Goal: Transaction & Acquisition: Purchase product/service

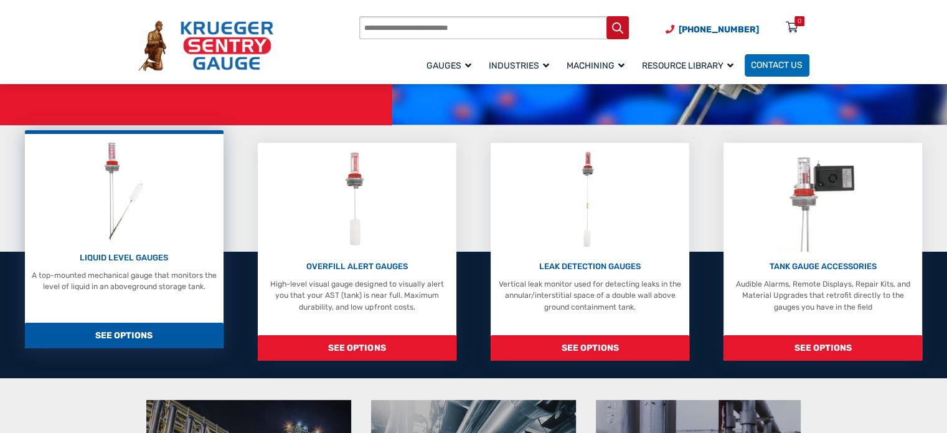
scroll to position [249, 0]
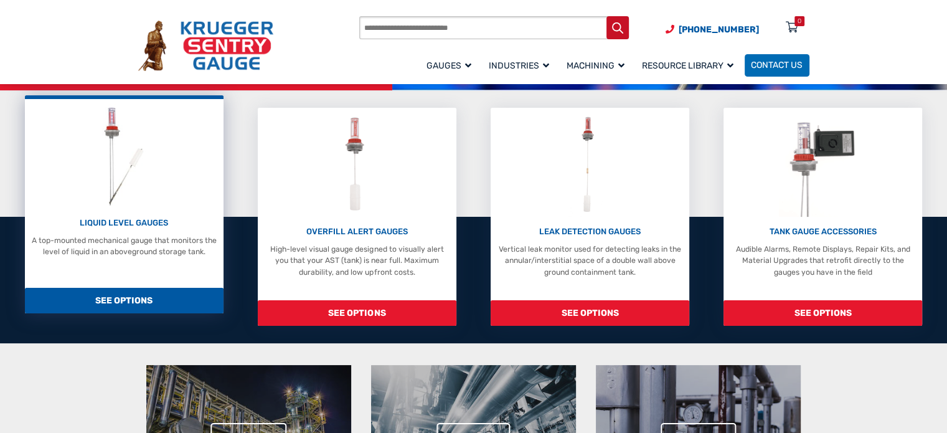
click at [152, 300] on span "SEE OPTIONS" at bounding box center [124, 301] width 199 height 26
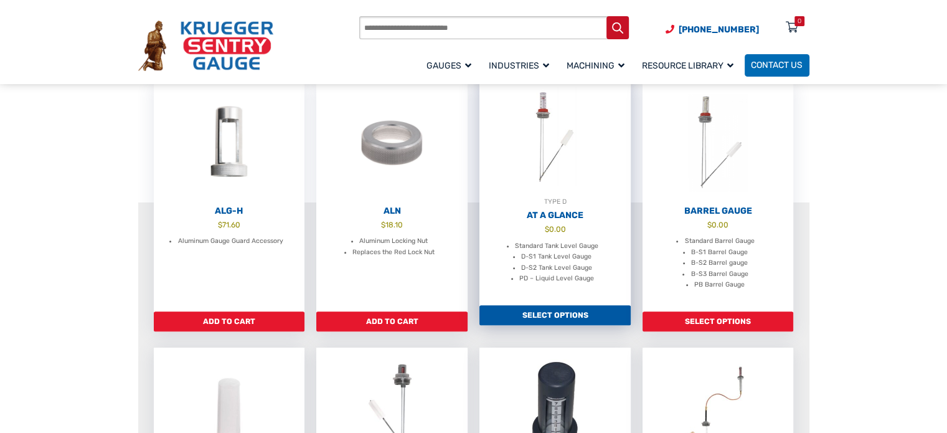
scroll to position [373, 0]
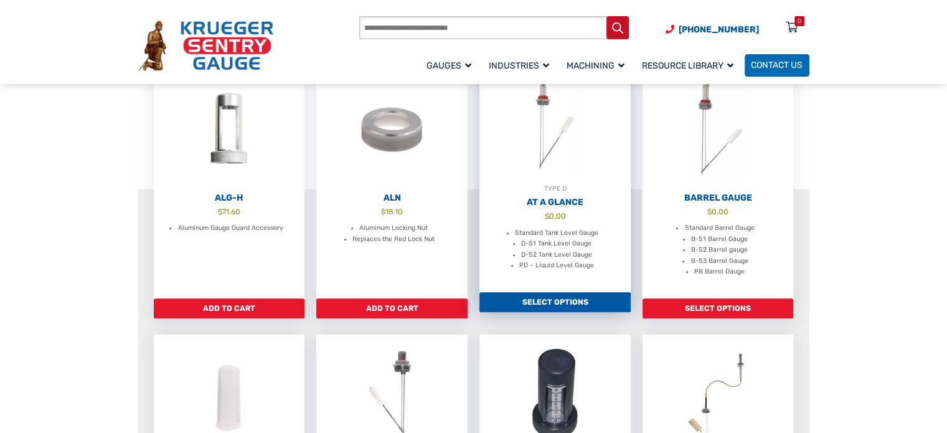
click at [518, 292] on link "Select options" at bounding box center [554, 302] width 151 height 20
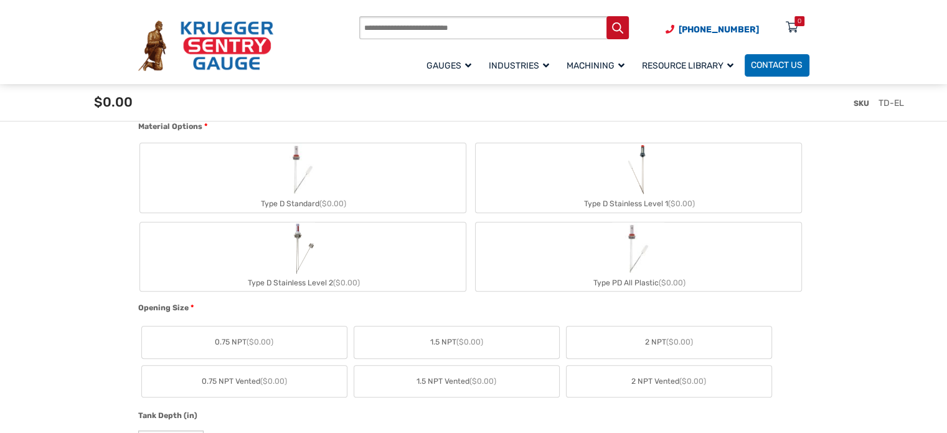
scroll to position [436, 0]
click at [464, 340] on span "($0.00)" at bounding box center [469, 339] width 27 height 9
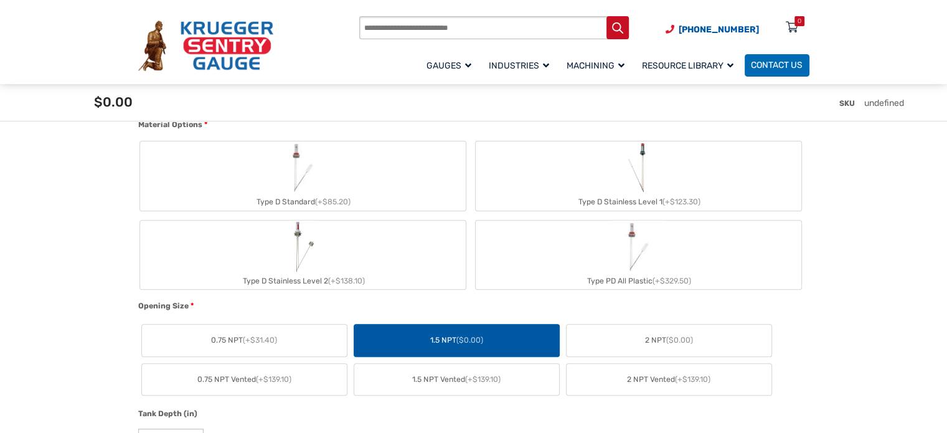
click at [648, 335] on span "2 NPT ($0.00)" at bounding box center [669, 339] width 48 height 11
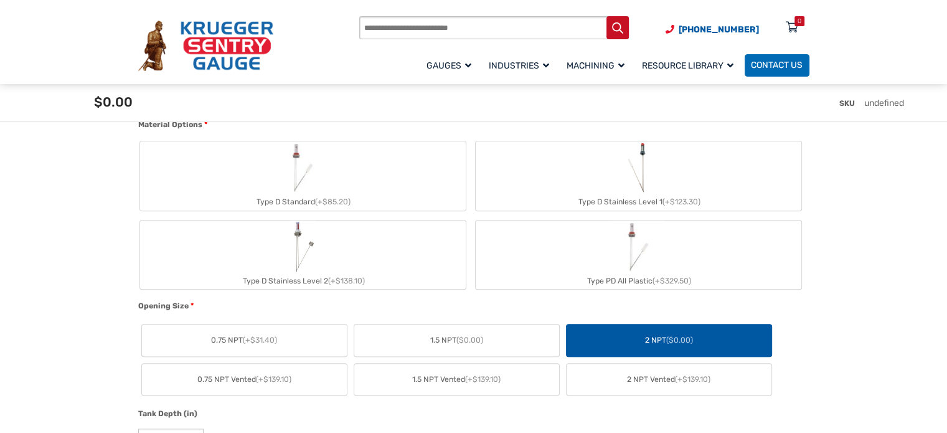
click at [631, 367] on label "2 NPT Vented (+$139.10)" at bounding box center [668, 379] width 205 height 32
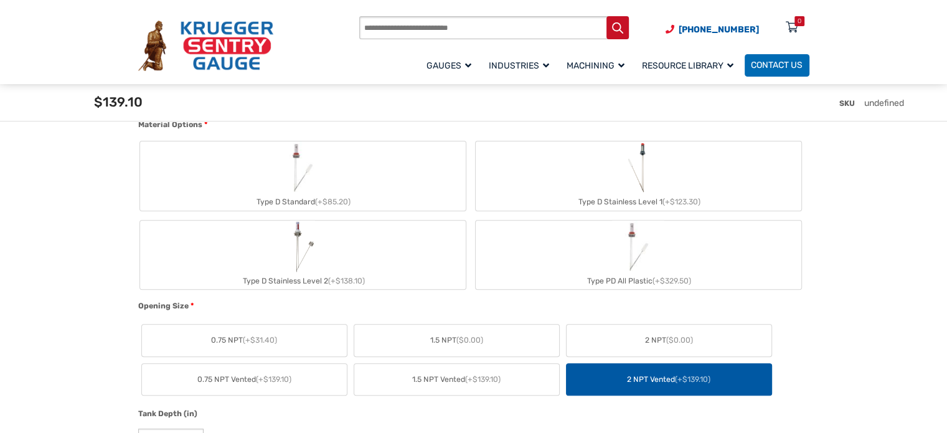
click at [267, 386] on label "0.75 NPT Vented (+$139.10)" at bounding box center [244, 379] width 205 height 32
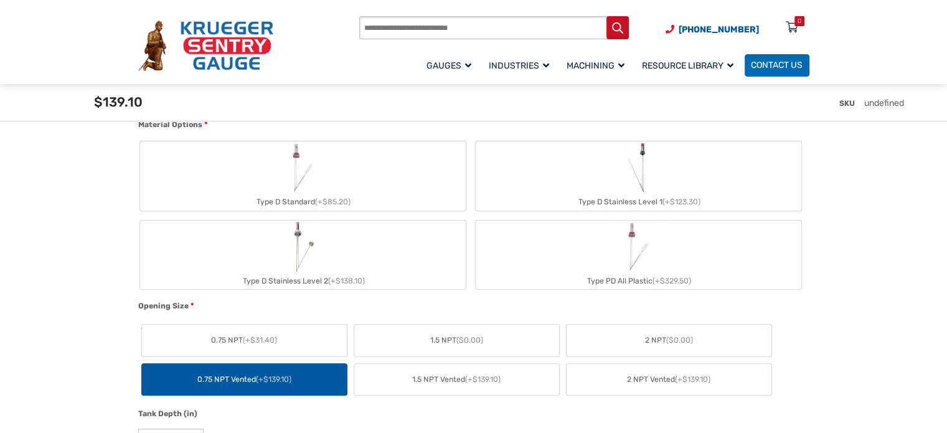
click at [438, 345] on label "1.5 NPT ($0.00)" at bounding box center [456, 340] width 205 height 32
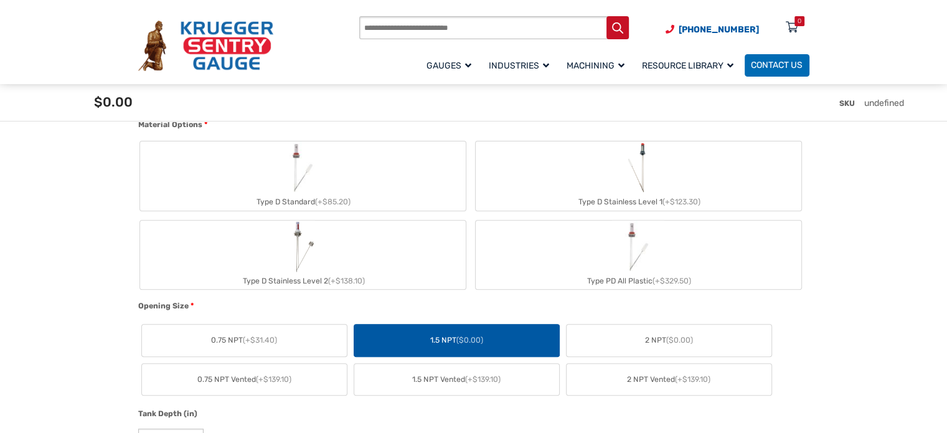
click at [438, 345] on label "1.5 NPT ($0.00)" at bounding box center [456, 340] width 205 height 32
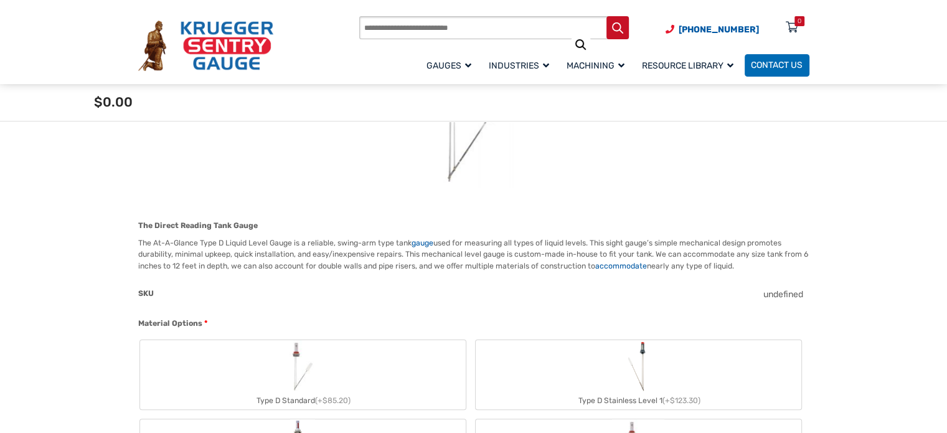
scroll to position [187, 0]
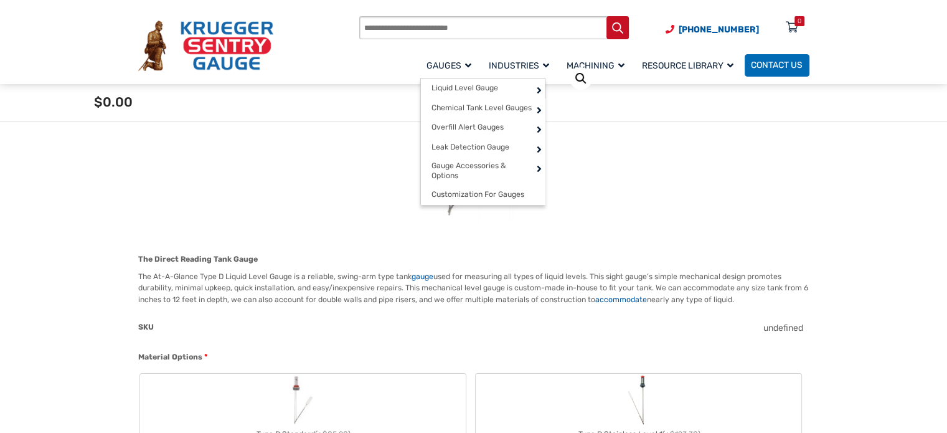
click at [468, 69] on span "Gauges" at bounding box center [448, 65] width 45 height 11
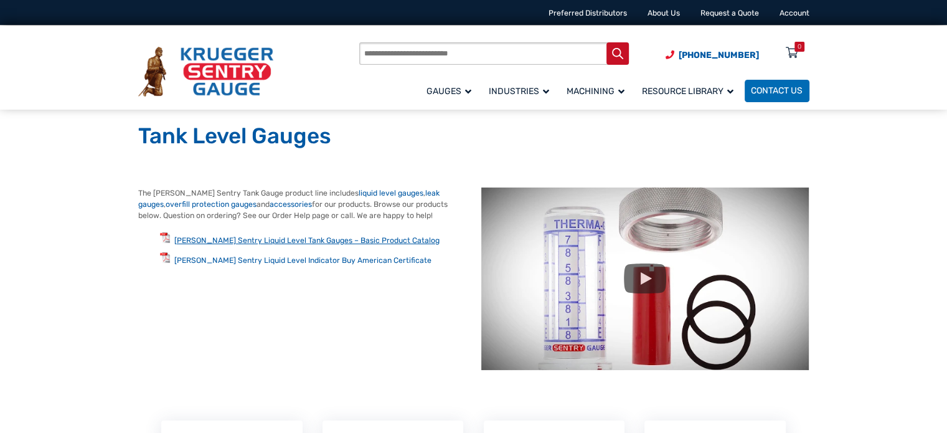
click at [362, 241] on link "Krueger Sentry Liquid Level Tank Gauges – Basic Product Catalog" at bounding box center [306, 240] width 265 height 9
